Goal: Communication & Community: Answer question/provide support

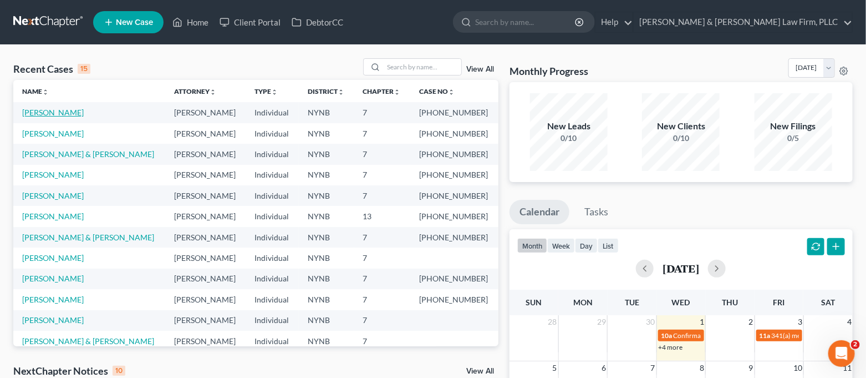
click at [52, 112] on link "[PERSON_NAME]" at bounding box center [53, 112] width 62 height 9
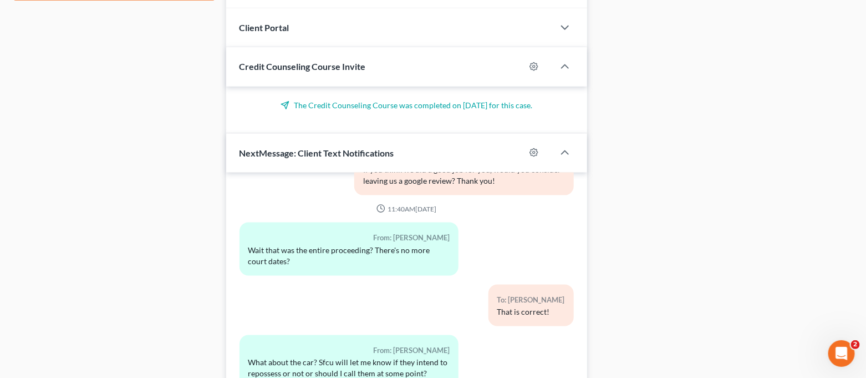
scroll to position [651, 0]
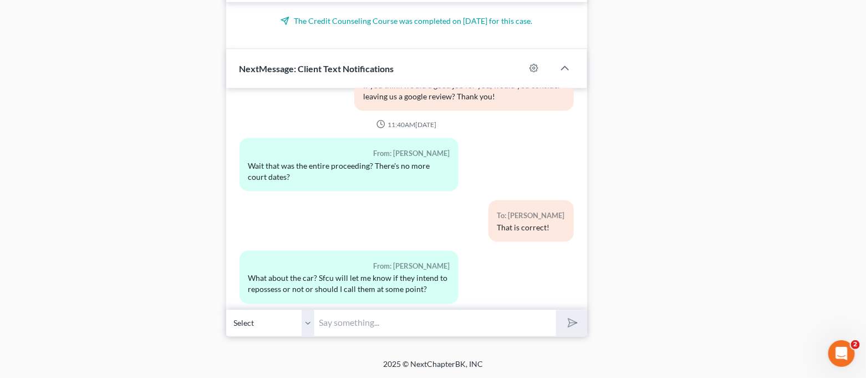
click at [395, 323] on input "text" at bounding box center [436, 322] width 242 height 27
type input "A"
click at [467, 333] on input "When the case officially closes in" at bounding box center [436, 322] width 242 height 27
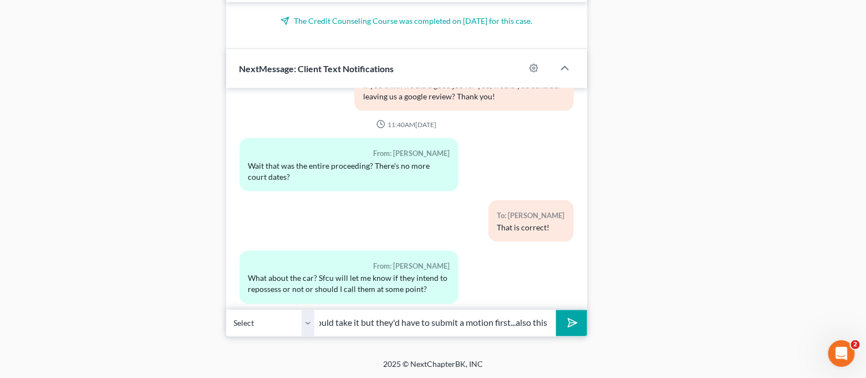
scroll to position [0, 355]
click at [840, 348] on icon "Open Intercom Messenger" at bounding box center [840, 351] width 8 height 9
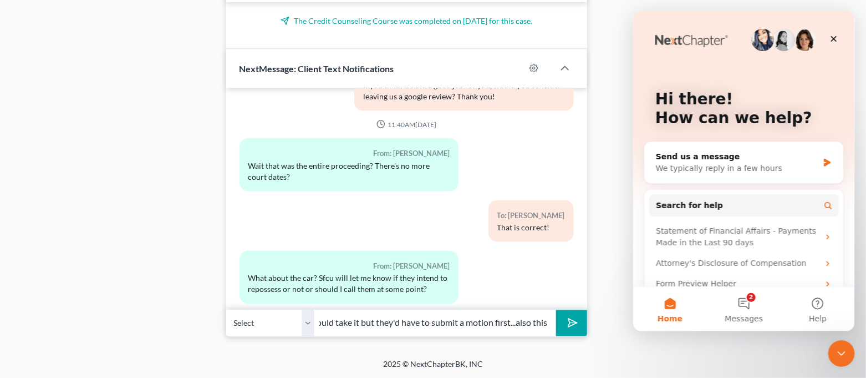
drag, startPoint x: 515, startPoint y: 326, endPoint x: 621, endPoint y: 334, distance: 106.2
click at [738, 305] on button "2 Messages" at bounding box center [743, 309] width 74 height 44
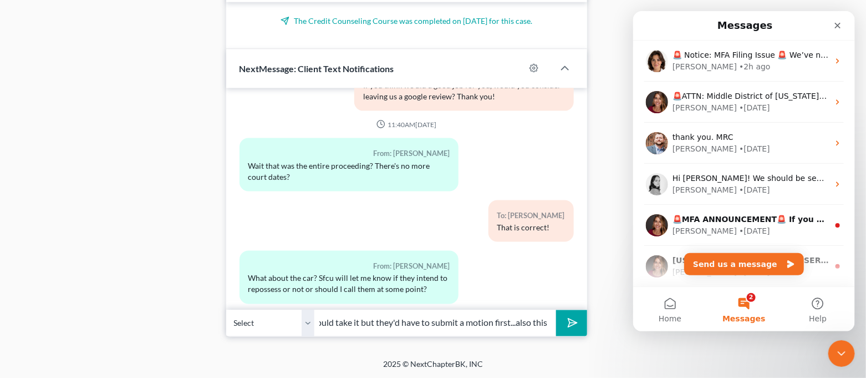
drag, startPoint x: 497, startPoint y: 325, endPoint x: 597, endPoint y: 329, distance: 99.8
click at [546, 324] on input "When the case officially closes in about 90 days, if you are behind at that poi…" at bounding box center [436, 322] width 242 height 27
drag, startPoint x: 545, startPoint y: 324, endPoint x: 531, endPoint y: 329, distance: 15.3
click at [531, 329] on input "When the case officially closes in about 90 days, if you are behind at that poi…" at bounding box center [436, 322] width 242 height 27
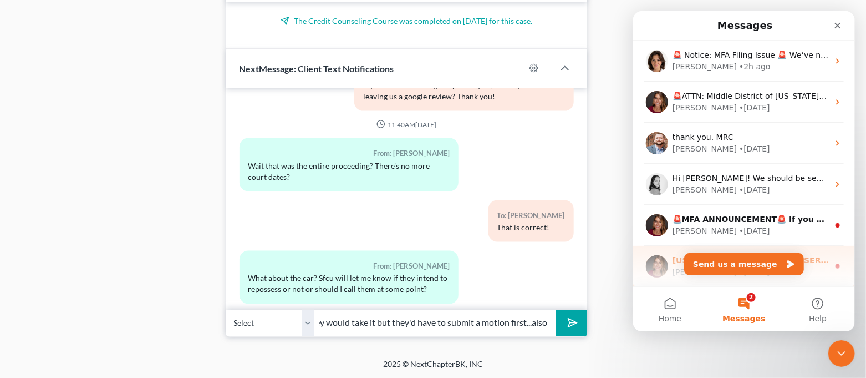
scroll to position [0, 339]
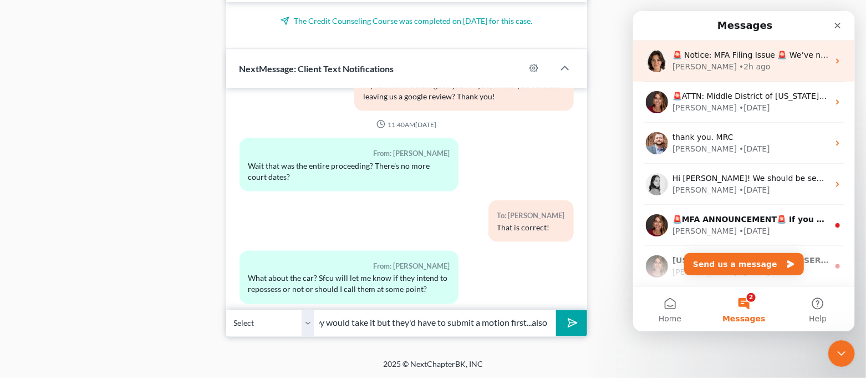
type input "When the case officially closes in about 90 days, if you are behind at that poi…"
click at [758, 75] on div "🚨 Notice: MFA Filing Issue 🚨 We’ve noticed some users are not receiving the MFA…" at bounding box center [744, 60] width 222 height 41
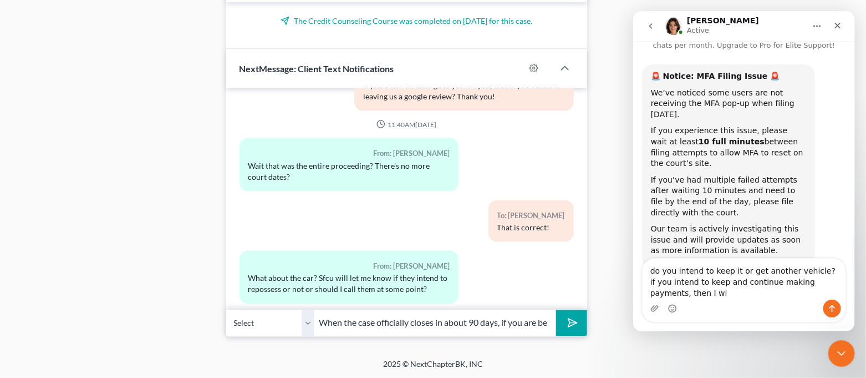
scroll to position [44, 0]
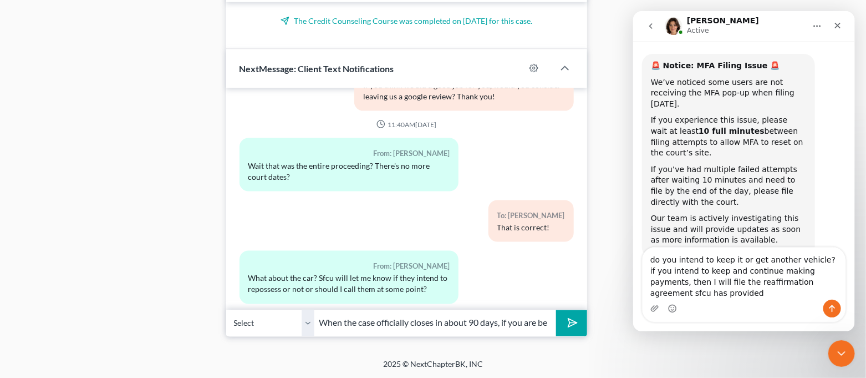
drag, startPoint x: 648, startPoint y: 273, endPoint x: 853, endPoint y: 294, distance: 205.6
click at [853, 294] on div "do you intend to keep it or get another vehicle? if you intend to keep and cont…" at bounding box center [744, 284] width 222 height 75
type textarea "do you intend to keep it or get another vehicle? if you intend to keep and cont…"
click at [582, 322] on button "submit" at bounding box center [571, 323] width 30 height 26
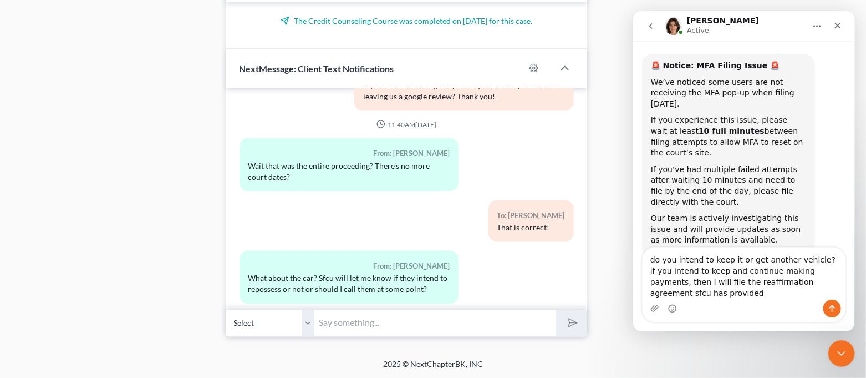
scroll to position [7130, 0]
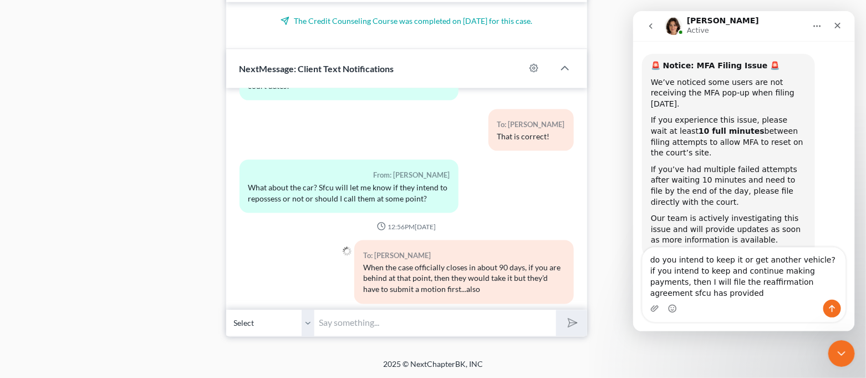
paste input "do you intend to keep it or get another vehicle? if you intend to keep and cont…"
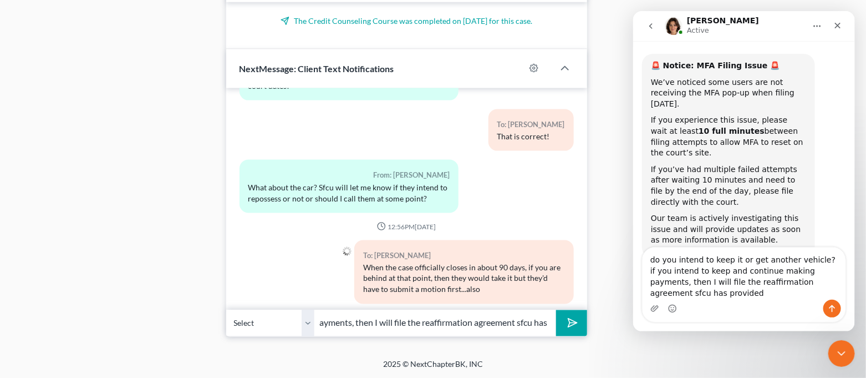
scroll to position [0, 354]
type input "do you intend to keep it or get another vehicle? if you intend to keep and cont…"
click at [568, 322] on icon "submit" at bounding box center [571, 323] width 16 height 16
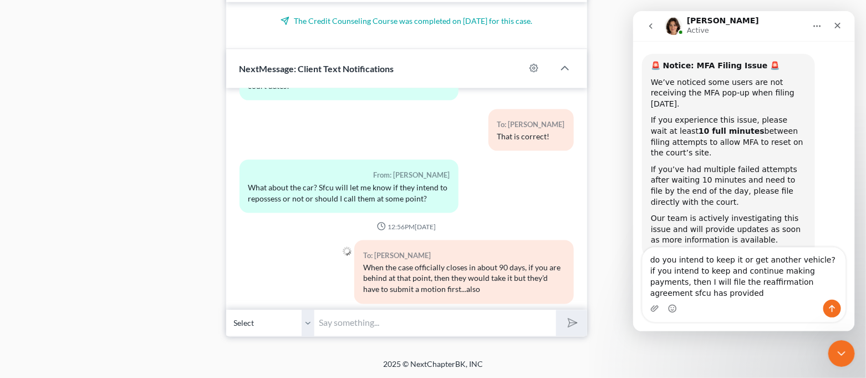
scroll to position [7203, 0]
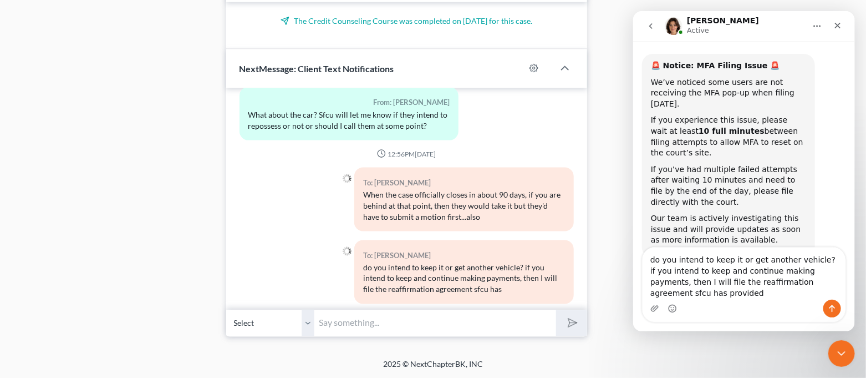
click at [478, 329] on input "text" at bounding box center [436, 322] width 242 height 27
type input "provided"
click at [578, 333] on button "submit" at bounding box center [571, 323] width 30 height 26
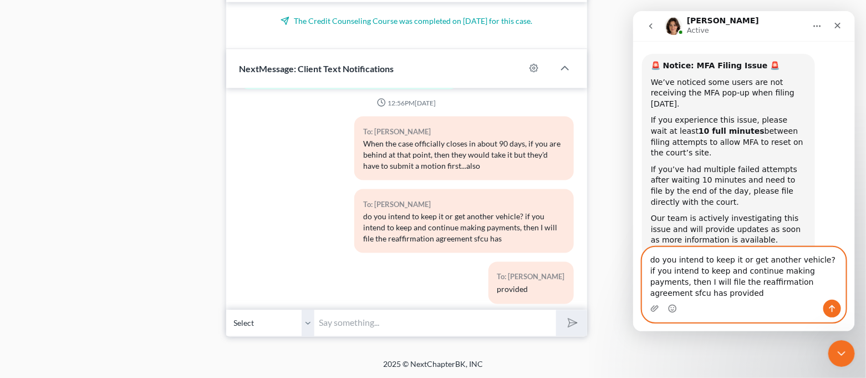
click at [693, 290] on textarea "do you intend to keep it or get another vehicle? if you intend to keep and cont…" at bounding box center [743, 273] width 203 height 52
drag, startPoint x: 648, startPoint y: 272, endPoint x: 1490, endPoint y: 301, distance: 842.6
click at [854, 290] on html "[PERSON_NAME] Active Have a quick question or need help finding something? Send…" at bounding box center [744, 171] width 222 height 320
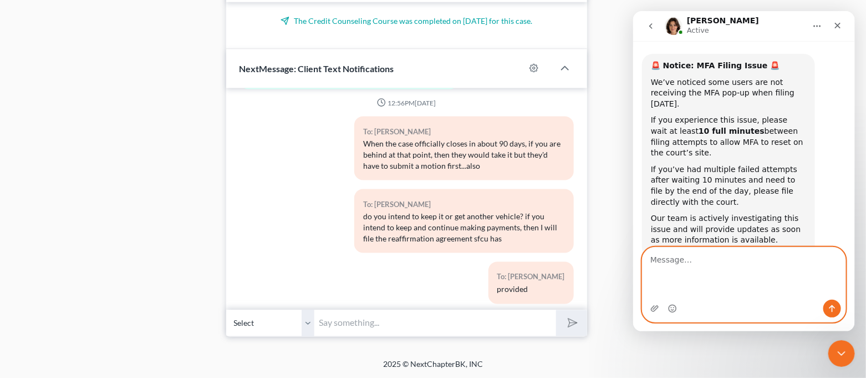
scroll to position [22, 0]
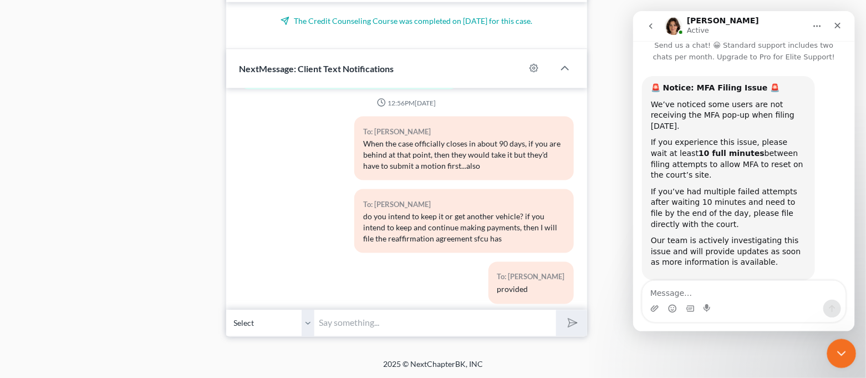
click at [840, 349] on icon "Close Intercom Messenger" at bounding box center [839, 351] width 13 height 13
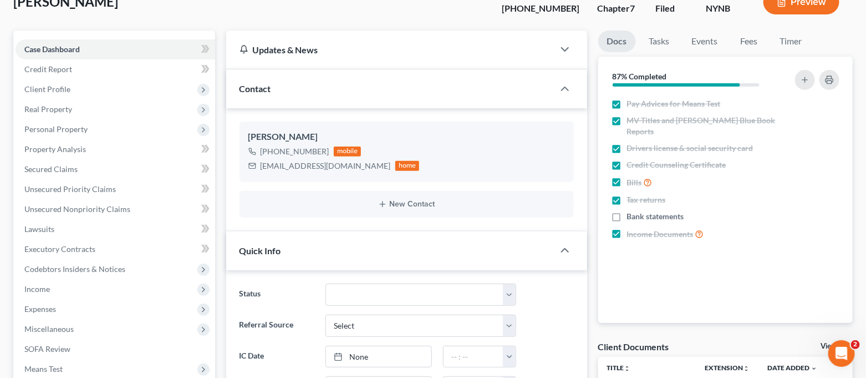
scroll to position [0, 0]
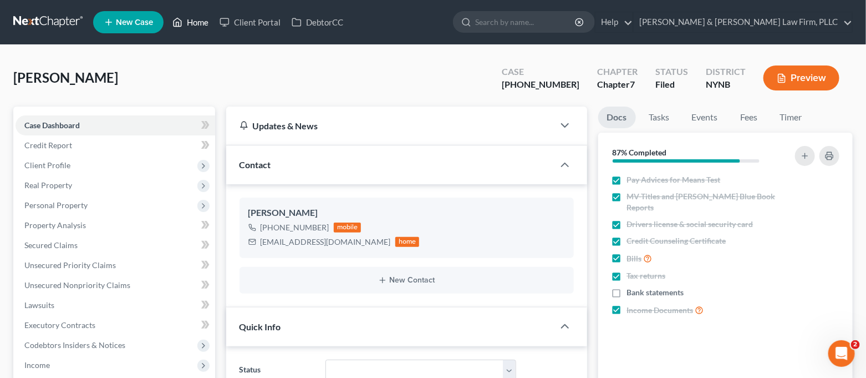
click at [203, 19] on link "Home" at bounding box center [190, 22] width 47 height 20
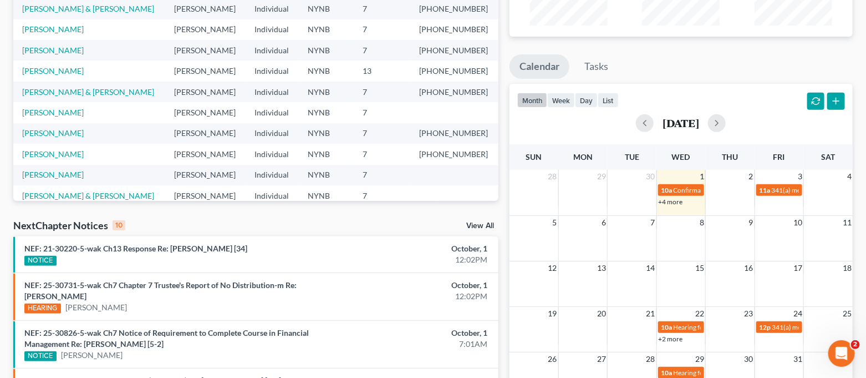
scroll to position [295, 0]
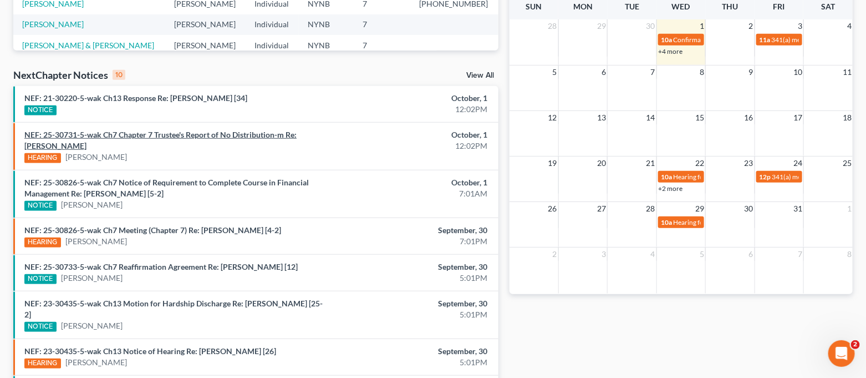
click at [227, 134] on link "NEF: 25-30731-5-wak Ch7 Chapter 7 Trustee's Report of No Distribution-m Re: [PE…" at bounding box center [160, 140] width 272 height 21
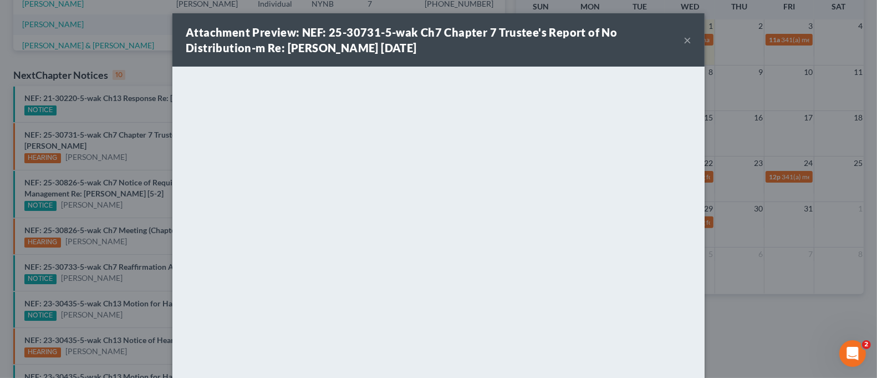
click at [684, 40] on button "×" at bounding box center [688, 39] width 8 height 13
